Goal: Information Seeking & Learning: Learn about a topic

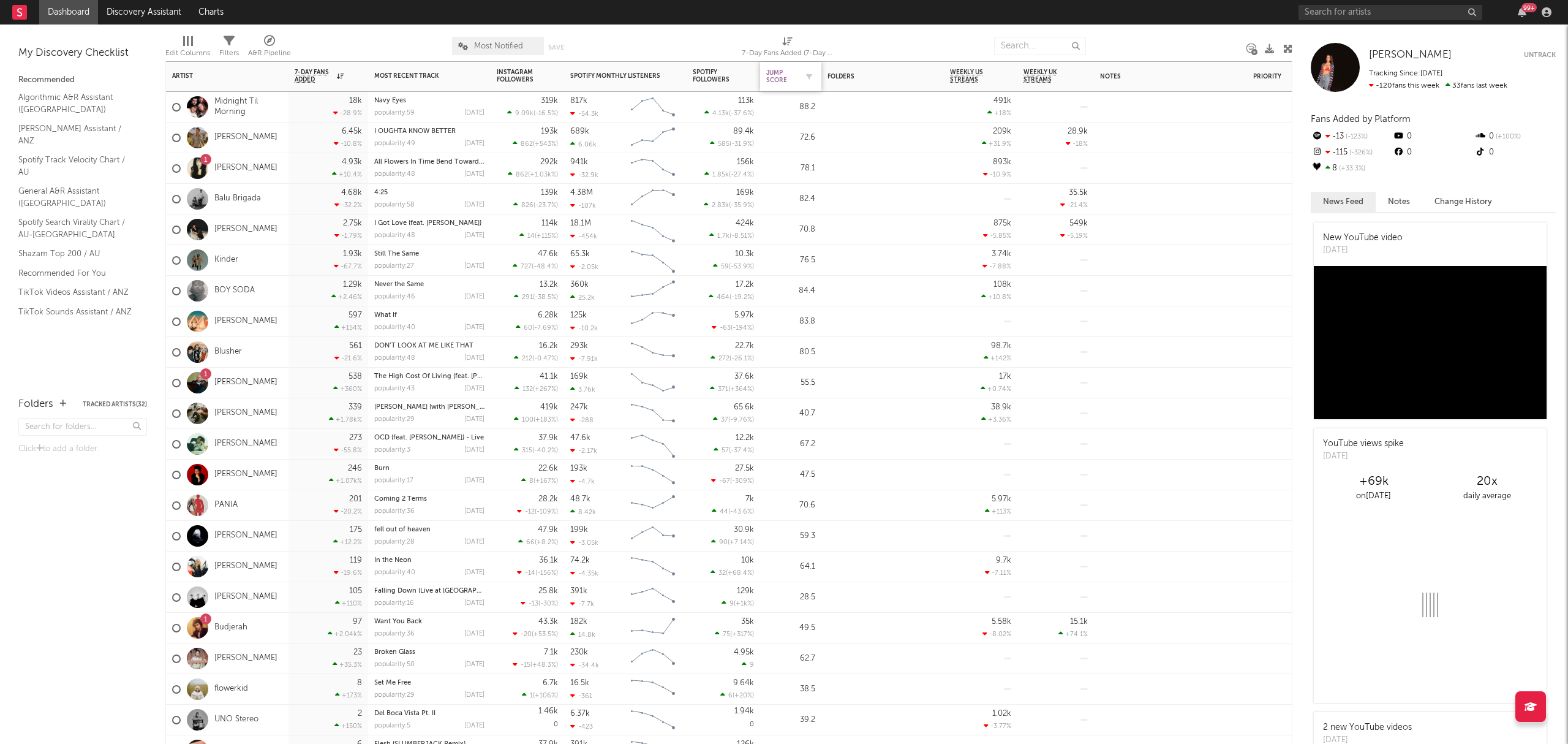
click at [793, 78] on div "Jump Score" at bounding box center [782, 77] width 31 height 15
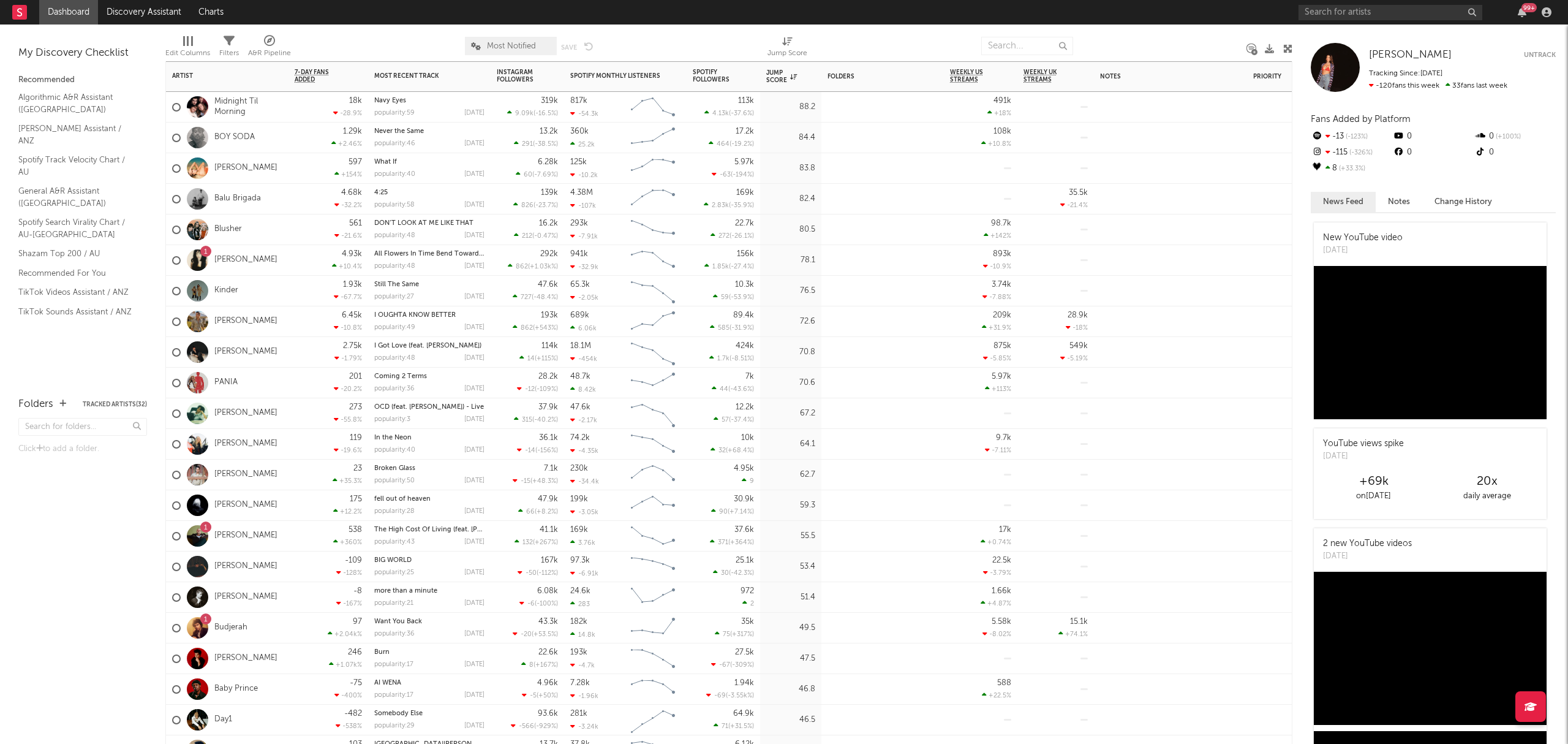
click at [853, 140] on div at bounding box center [882, 134] width 122 height 24
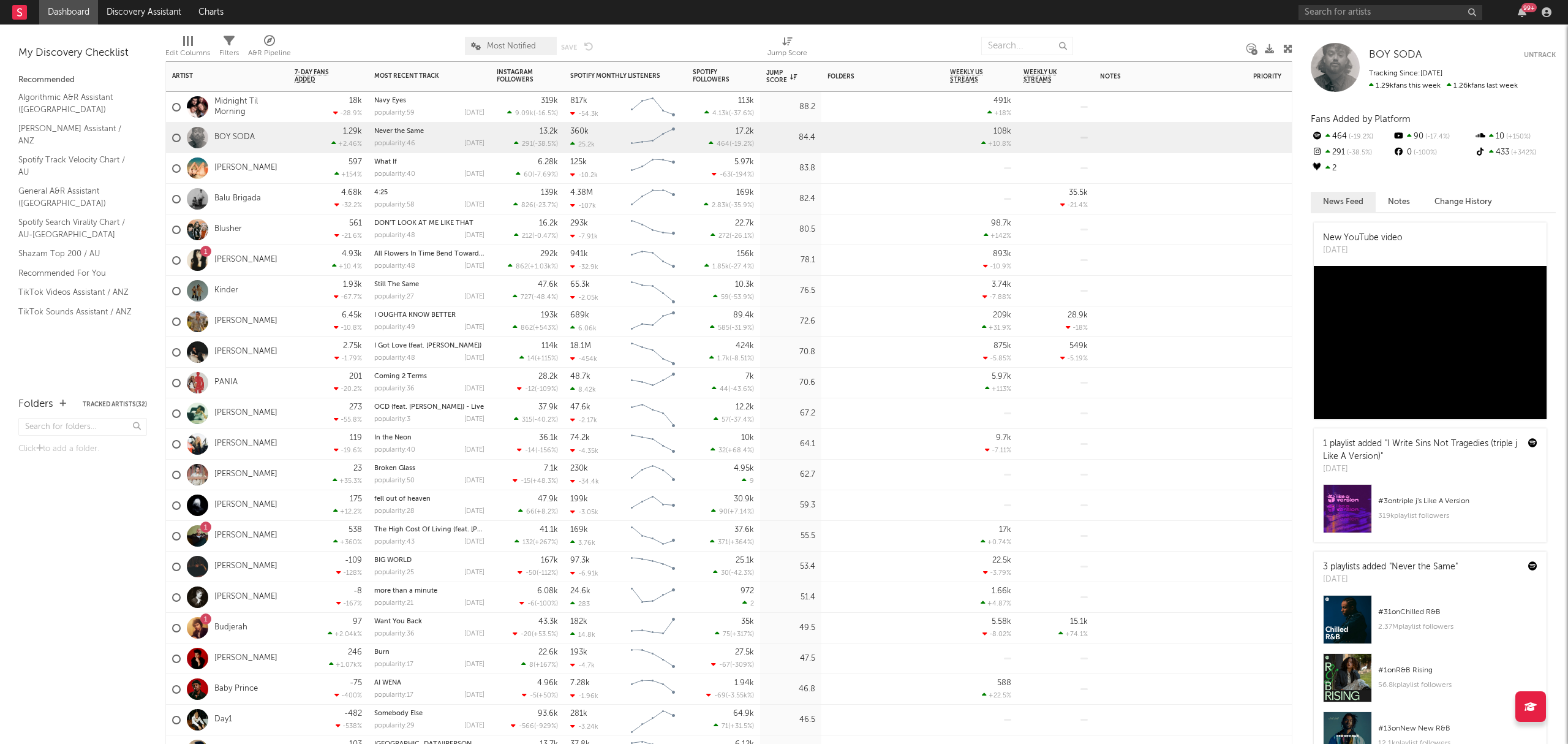
click at [283, 165] on div "[PERSON_NAME]" at bounding box center [227, 168] width 122 height 31
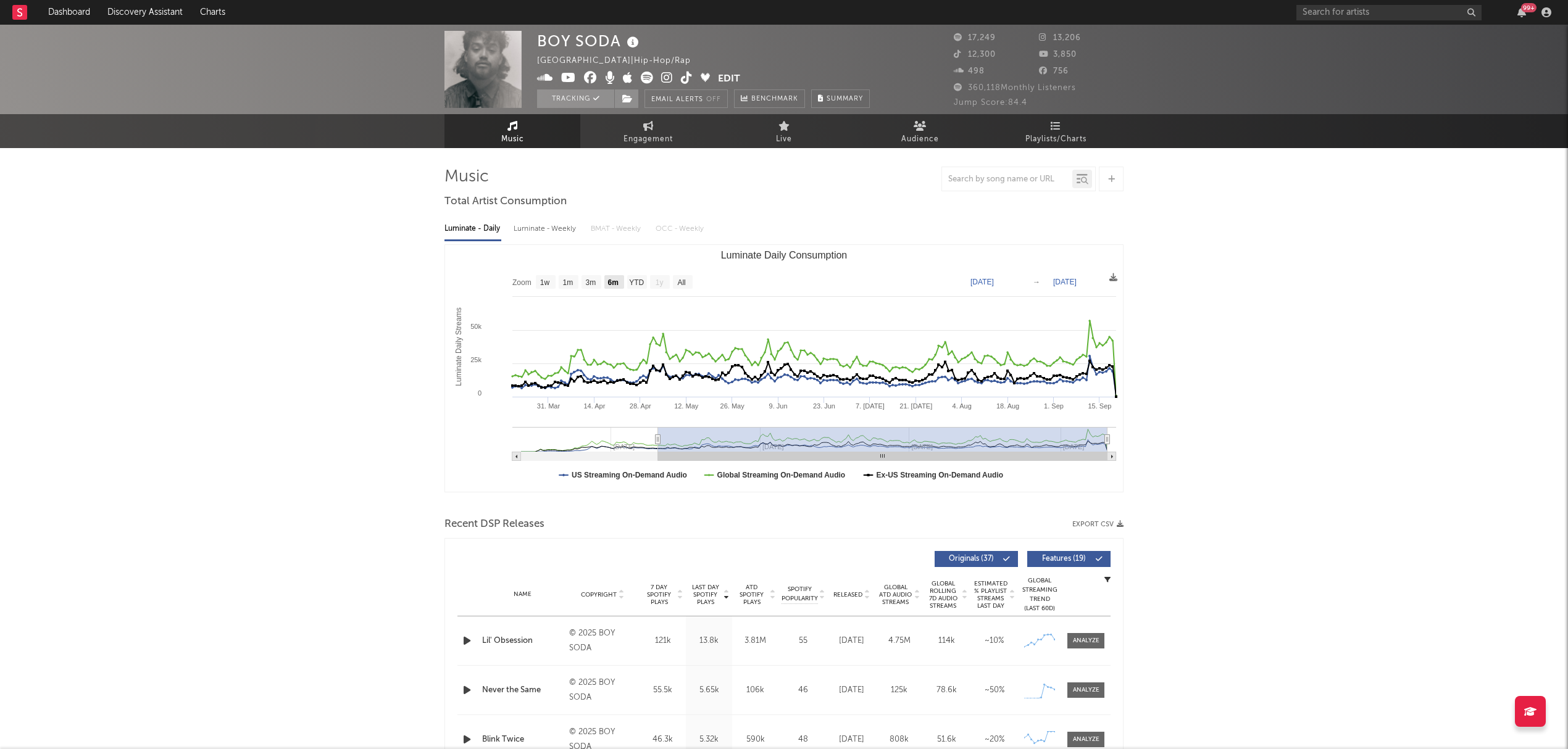
click at [617, 279] on text "6m" at bounding box center [613, 282] width 10 height 9
click at [636, 279] on text "YTD" at bounding box center [636, 282] width 15 height 9
select select "YTD"
type input "2025-01-23"
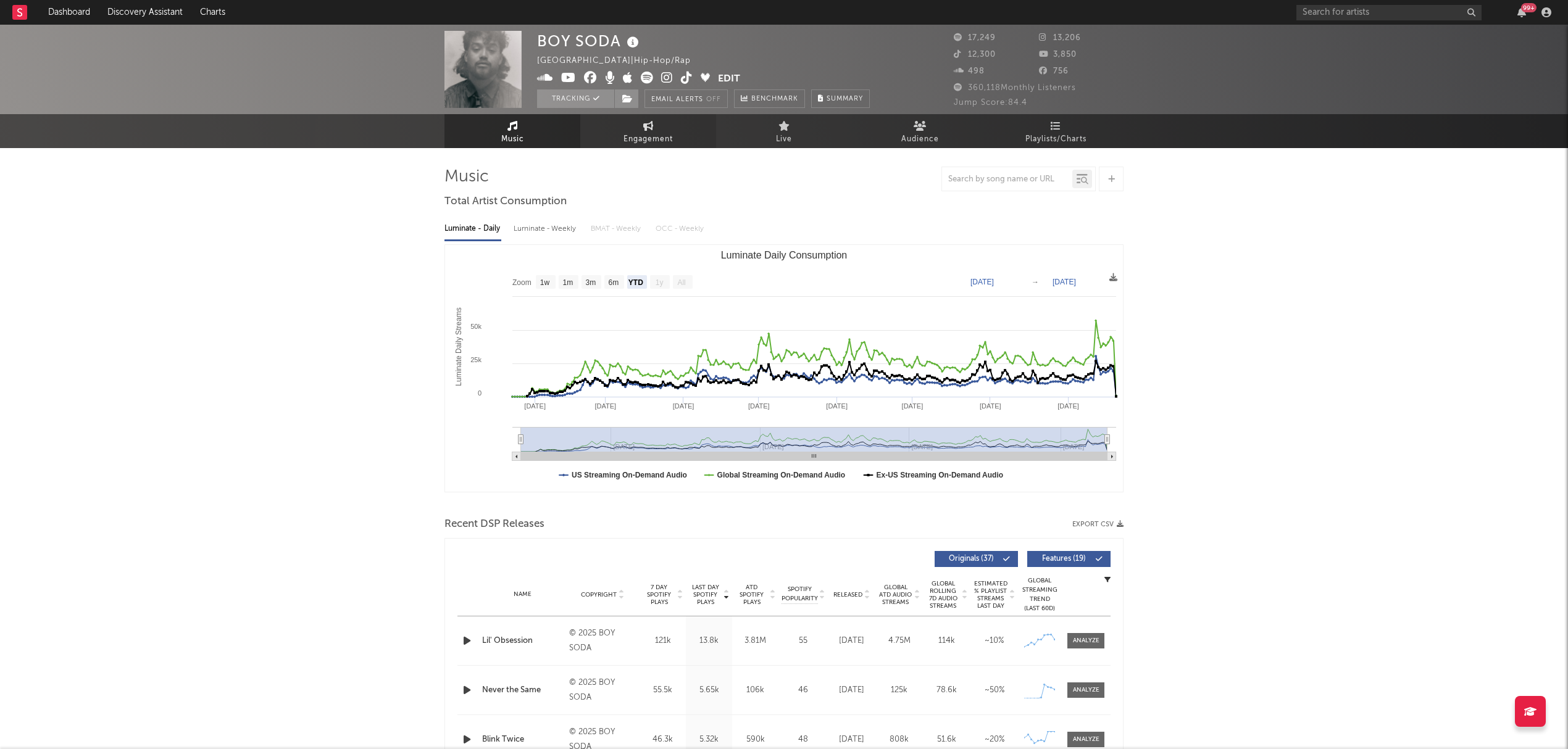
click at [645, 136] on span "Engagement" at bounding box center [648, 139] width 49 height 15
select select "1w"
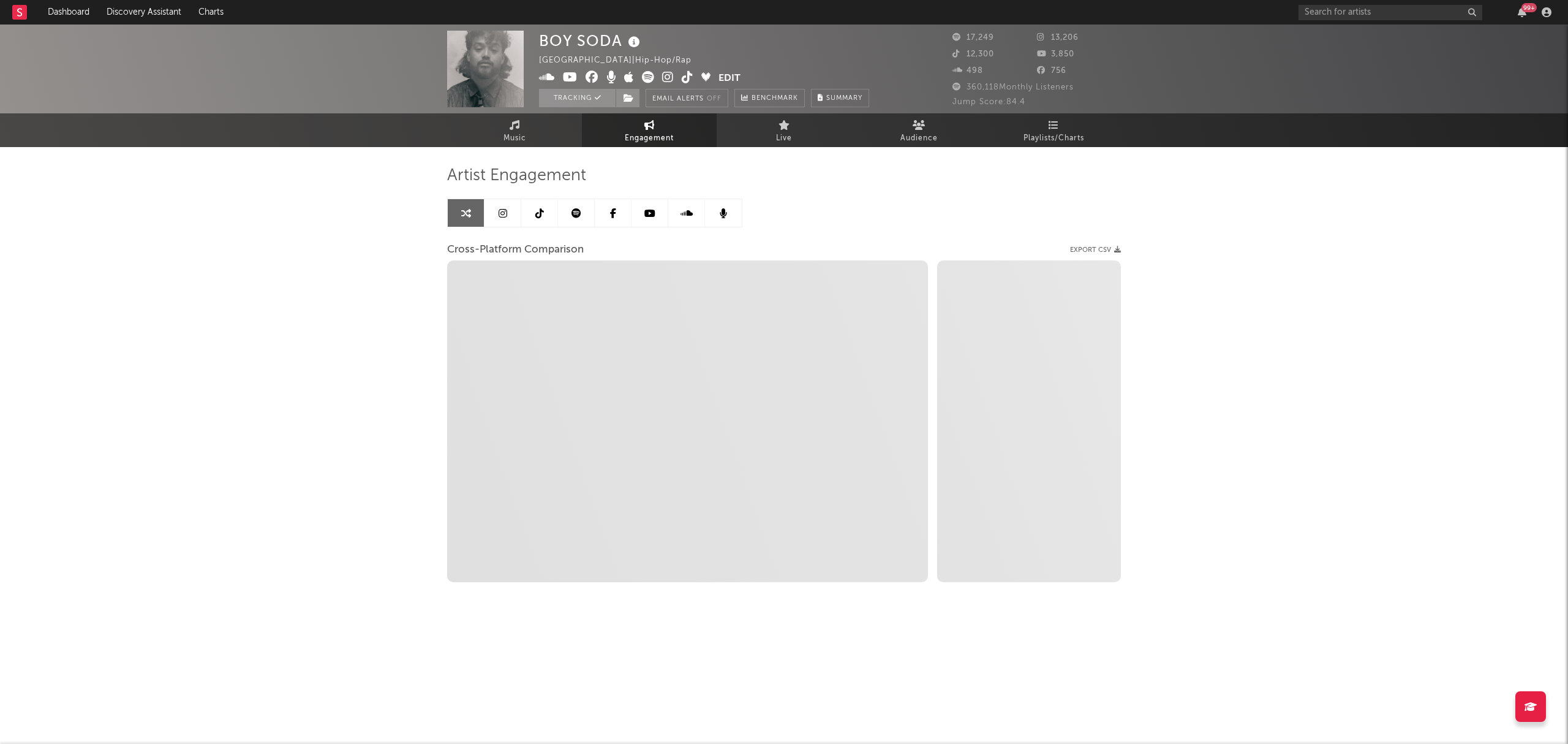
select select "1m"
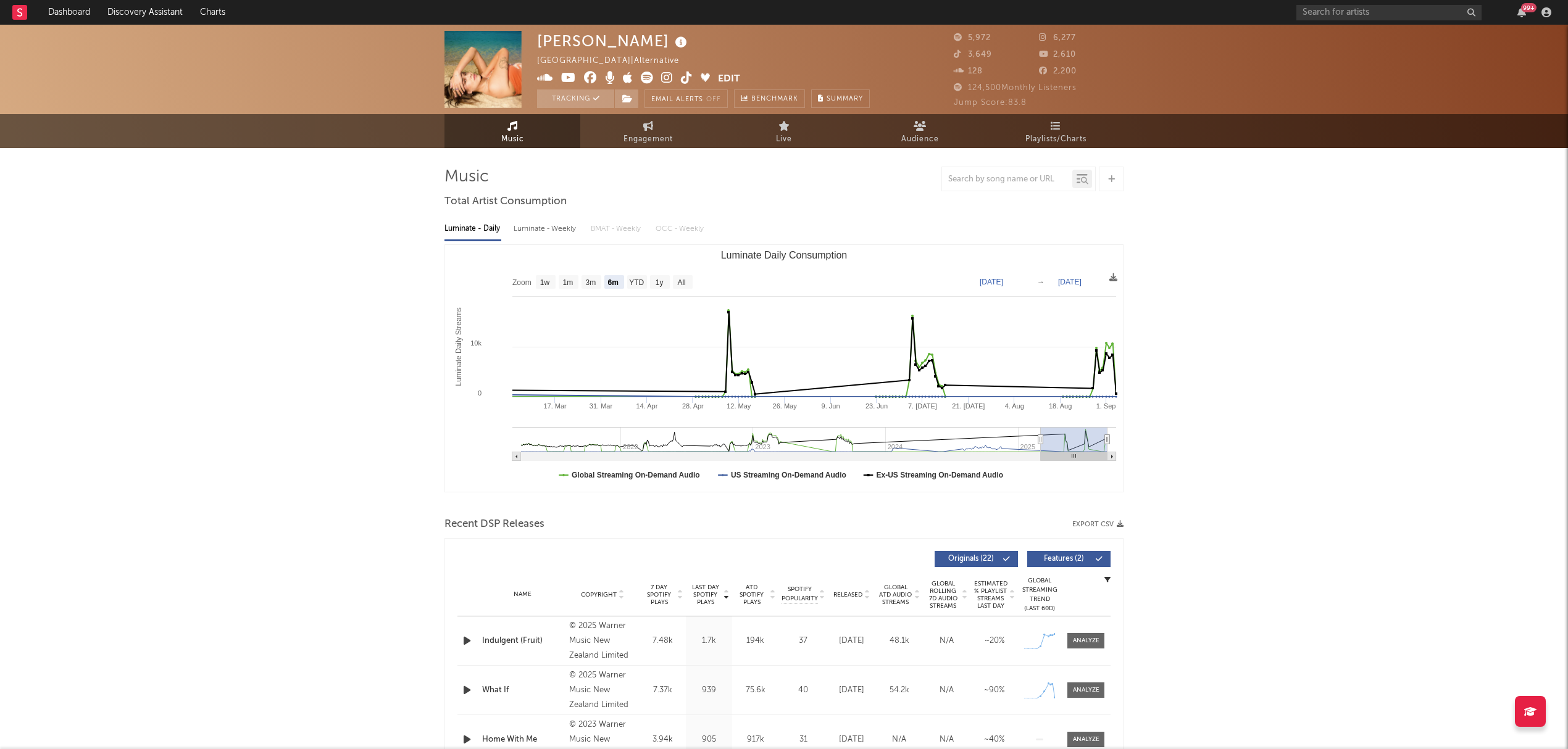
select select "6m"
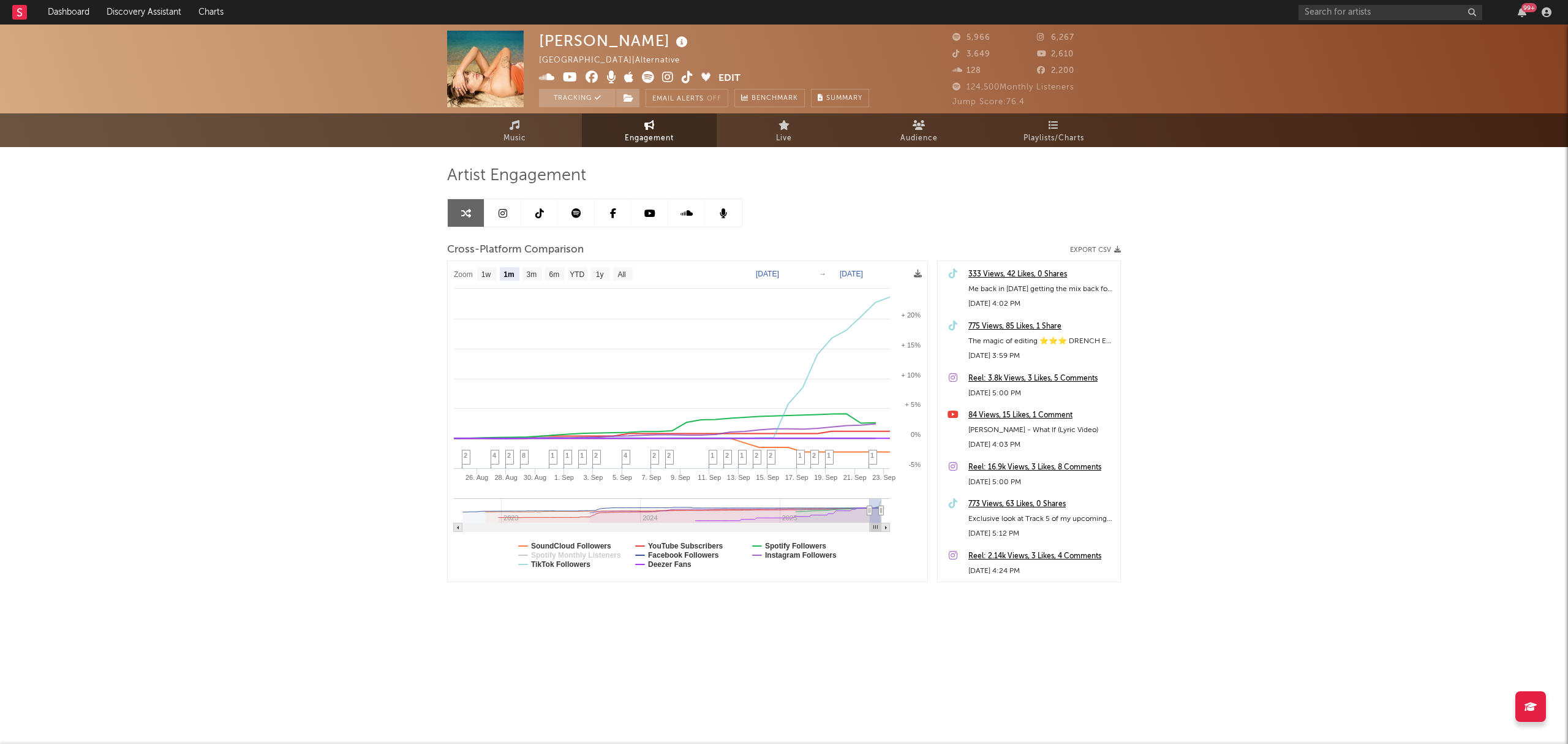
select select "1m"
